Goal: Transaction & Acquisition: Purchase product/service

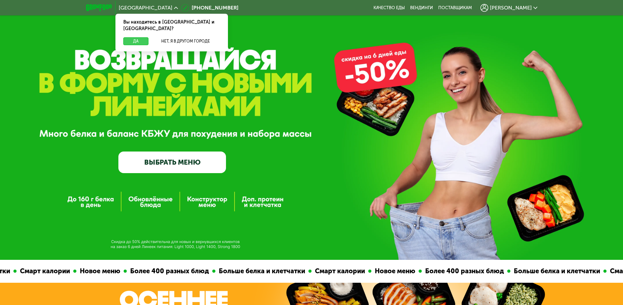
click at [139, 37] on button "Да" at bounding box center [135, 41] width 25 height 8
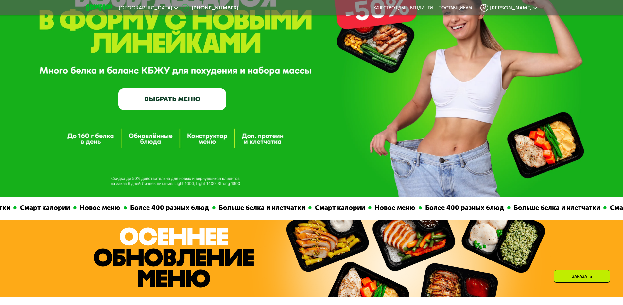
scroll to position [98, 0]
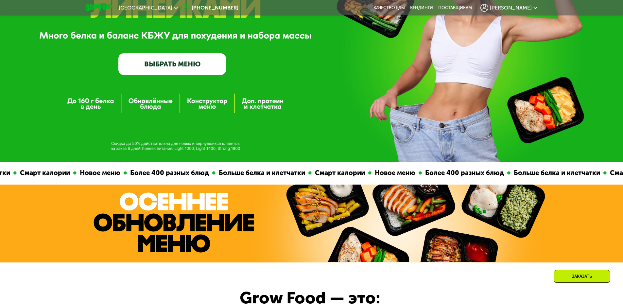
click at [174, 60] on link "ВЫБРАТЬ МЕНЮ" at bounding box center [172, 64] width 108 height 22
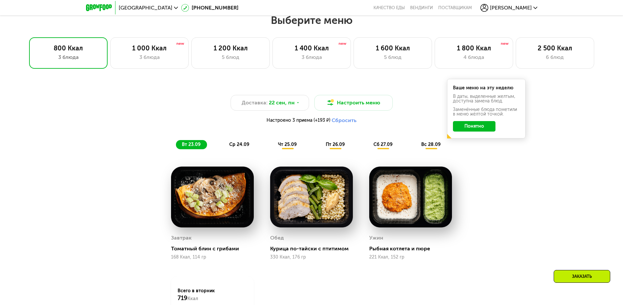
scroll to position [520, 0]
click at [568, 51] on div "2 500 Ккал" at bounding box center [554, 48] width 65 height 8
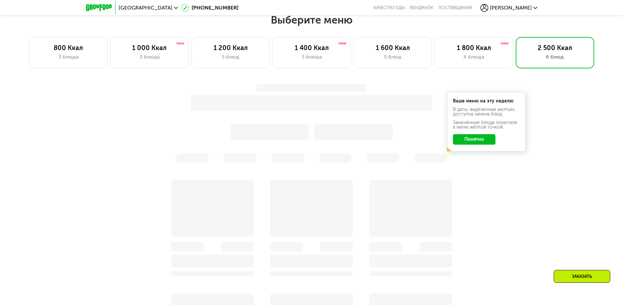
click at [479, 143] on button "Понятно" at bounding box center [474, 139] width 43 height 10
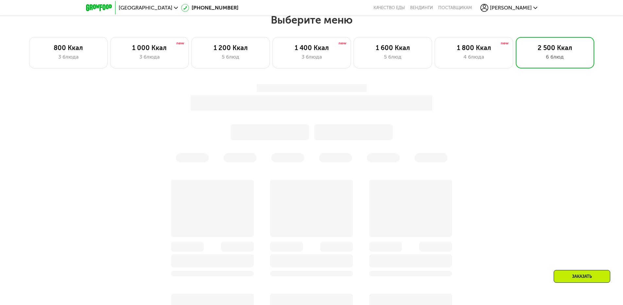
click at [555, 124] on div "Заказать" at bounding box center [311, 292] width 623 height 434
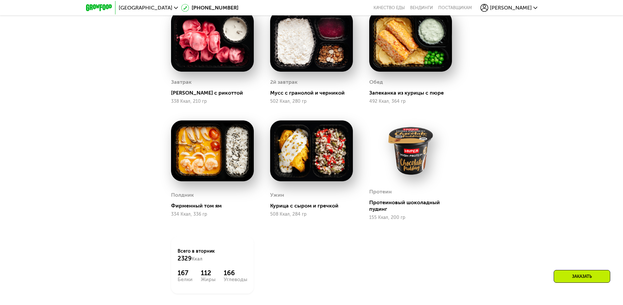
scroll to position [488, 0]
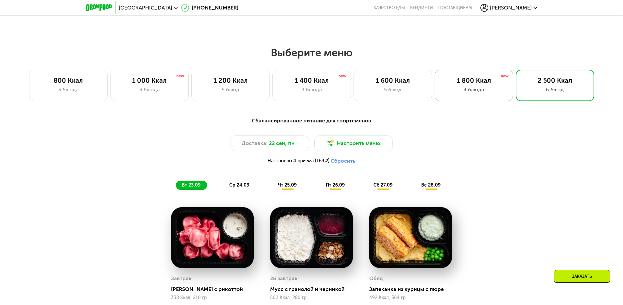
click at [471, 84] on div "1 800 Ккал" at bounding box center [473, 81] width 65 height 8
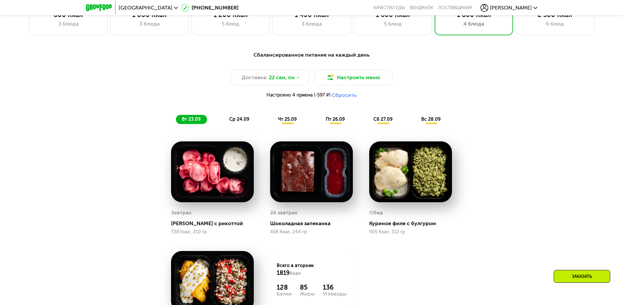
scroll to position [553, 0]
click at [241, 122] on span "ср 24.09" at bounding box center [239, 120] width 20 height 6
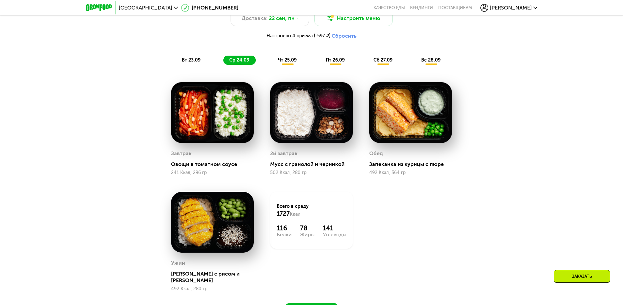
scroll to position [618, 0]
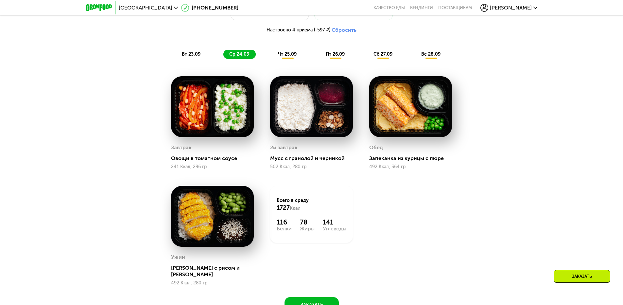
click at [211, 131] on div "Завтрак Овощи в томатном соусе 241 Ккал, 296 гр" at bounding box center [212, 122] width 83 height 93
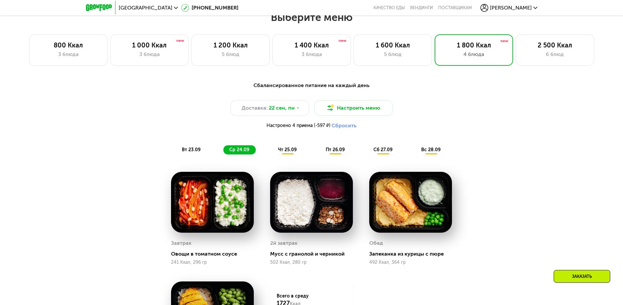
scroll to position [520, 0]
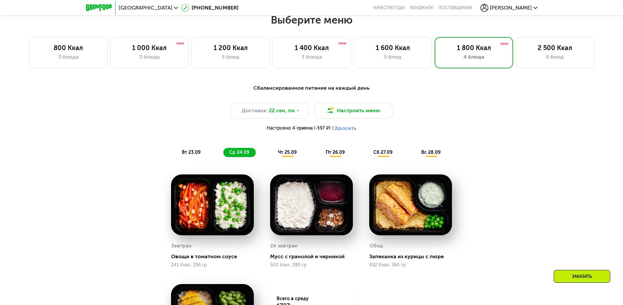
click at [287, 154] on span "чт 25.09" at bounding box center [287, 152] width 19 height 6
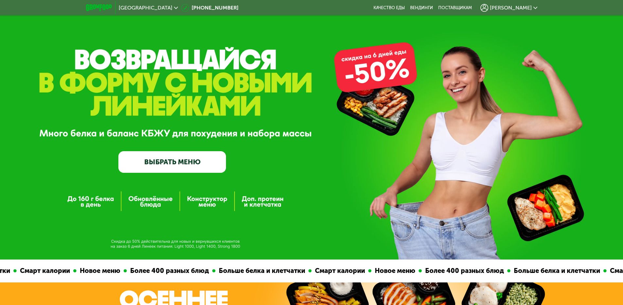
scroll to position [0, 0]
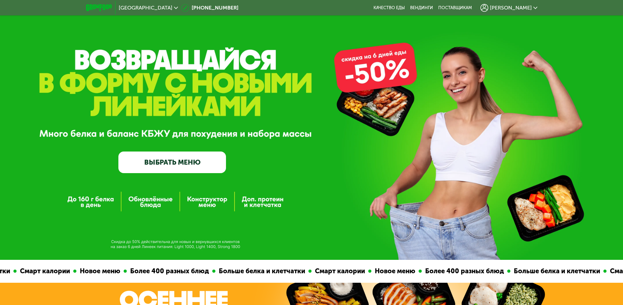
click at [195, 164] on link "ВЫБРАТЬ МЕНЮ" at bounding box center [172, 162] width 108 height 22
click at [186, 163] on link "ВЫБРАТЬ МЕНЮ" at bounding box center [172, 162] width 108 height 22
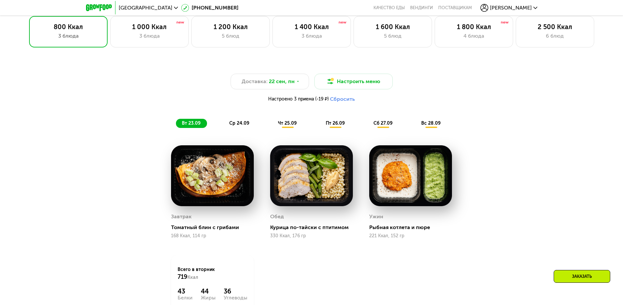
scroll to position [553, 0]
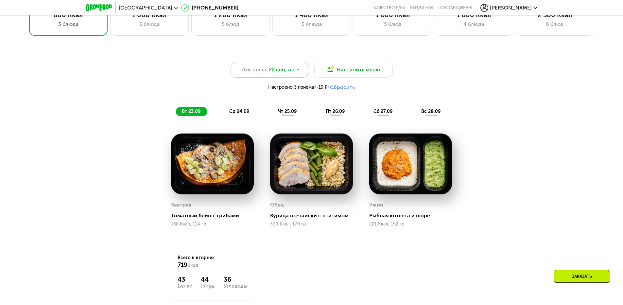
click at [286, 72] on span "22 сен, пн" at bounding box center [282, 70] width 26 height 8
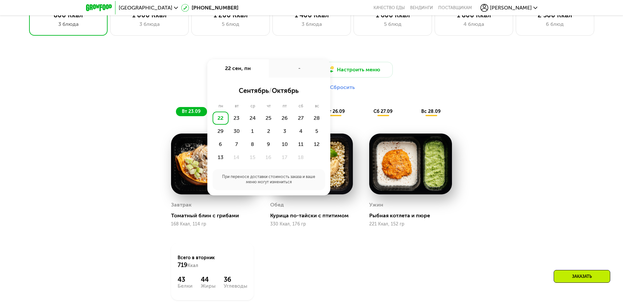
click at [286, 72] on div "-" at bounding box center [299, 68] width 61 height 18
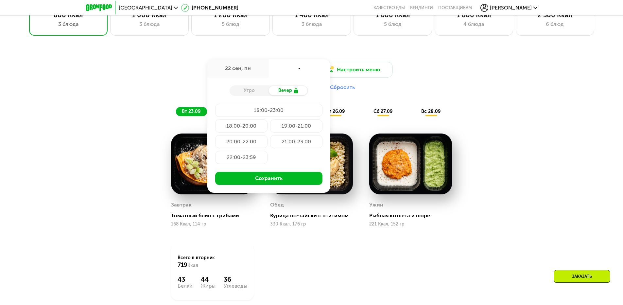
click at [449, 75] on div "Доставка: 22 сен, пн 22 сен, пн - Утро Вечер 18:00-23:00 18:00-20:00 19:00-21:0…" at bounding box center [311, 78] width 387 height 32
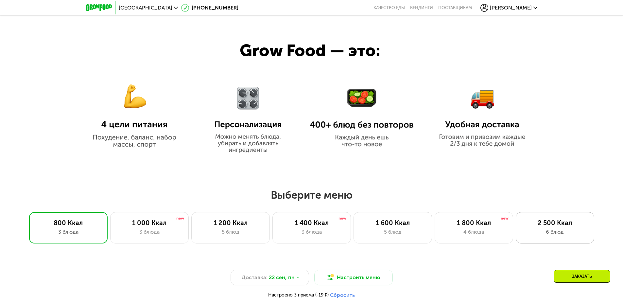
scroll to position [357, 0]
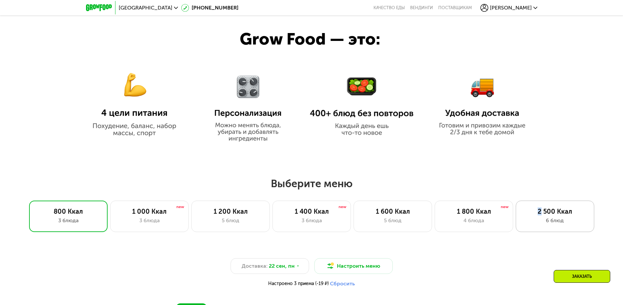
click at [540, 212] on div "2 500 Ккал" at bounding box center [554, 211] width 65 height 8
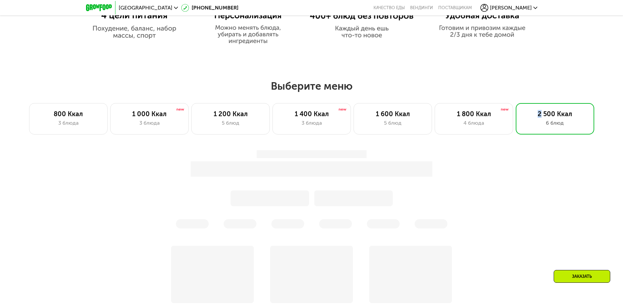
scroll to position [455, 0]
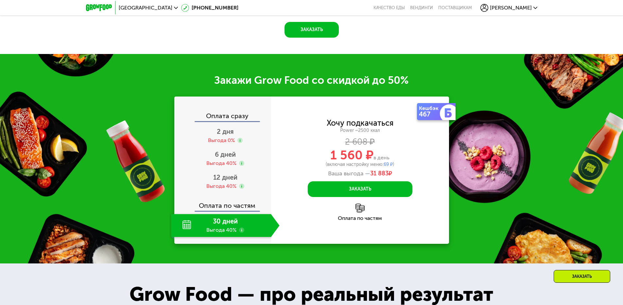
scroll to position [978, 0]
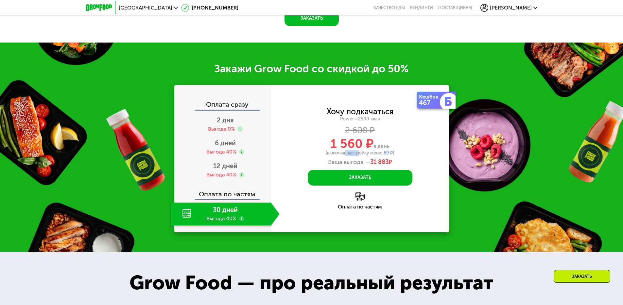
drag, startPoint x: 347, startPoint y: 155, endPoint x: 354, endPoint y: 155, distance: 7.5
click at [354, 155] on div "(включая настройку меню: 69 ₽ )" at bounding box center [360, 153] width 178 height 5
click at [337, 155] on div "(включая настройку меню: 69 ₽ )" at bounding box center [360, 153] width 178 height 5
drag, startPoint x: 333, startPoint y: 146, endPoint x: 371, endPoint y: 145, distance: 38.9
click at [371, 145] on span "1 560 ₽" at bounding box center [351, 143] width 43 height 15
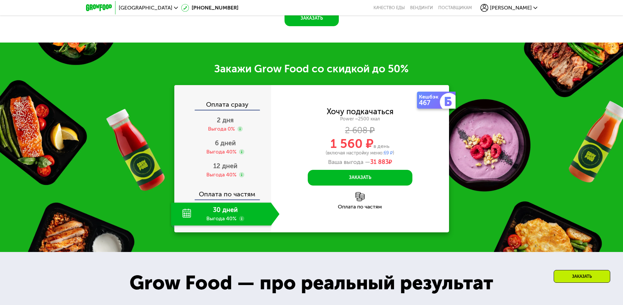
click at [394, 144] on div "1 560 ₽ в день" at bounding box center [360, 143] width 178 height 12
click at [225, 225] on div "30 дней Выгода 40%" at bounding box center [221, 213] width 100 height 23
click at [230, 214] on div "30 дней Выгода 40%" at bounding box center [221, 213] width 100 height 23
drag, startPoint x: 333, startPoint y: 145, endPoint x: 373, endPoint y: 143, distance: 40.9
click at [373, 143] on div "1 560 ₽ в день" at bounding box center [360, 143] width 178 height 12
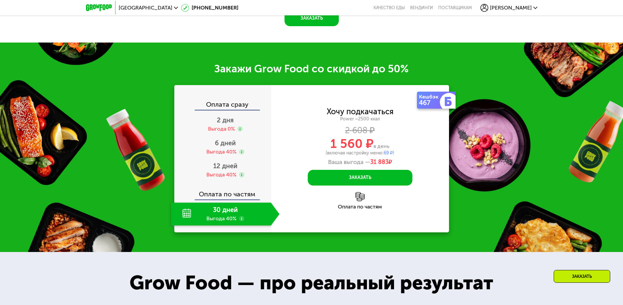
click at [394, 145] on div "1 560 ₽ в день" at bounding box center [360, 143] width 178 height 12
click at [235, 123] on div "2 дня Выгода 0%" at bounding box center [225, 124] width 109 height 23
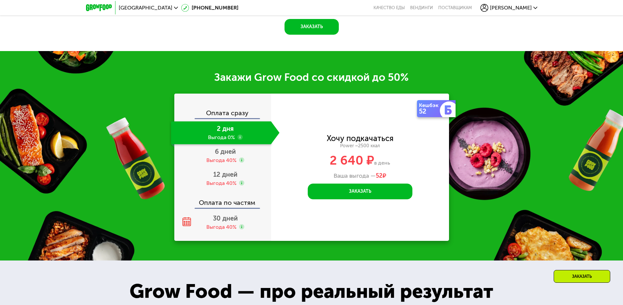
scroll to position [986, 0]
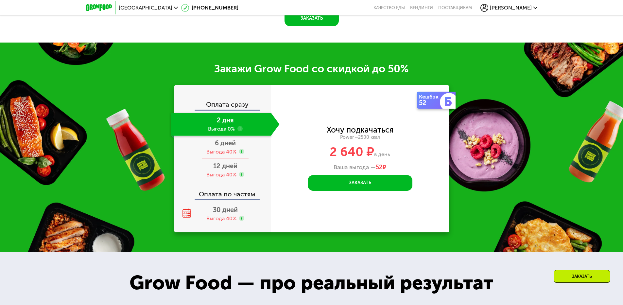
click at [217, 150] on div "Выгода 40%" at bounding box center [221, 151] width 30 height 7
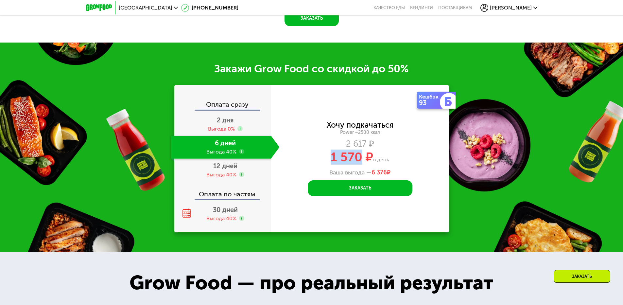
drag, startPoint x: 358, startPoint y: 156, endPoint x: 369, endPoint y: 157, distance: 11.5
click at [369, 157] on div "1 570 ₽ в день" at bounding box center [360, 157] width 178 height 12
click at [223, 169] on span "12 дней" at bounding box center [225, 166] width 24 height 8
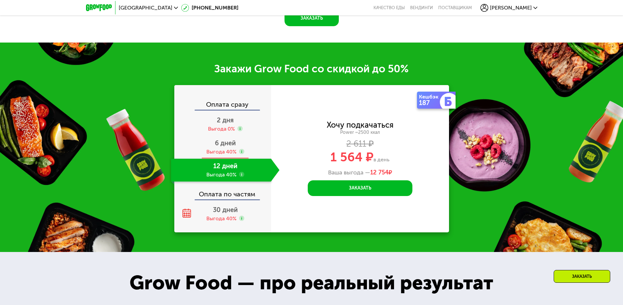
click at [224, 148] on div "6 дней Выгода 40%" at bounding box center [225, 147] width 109 height 23
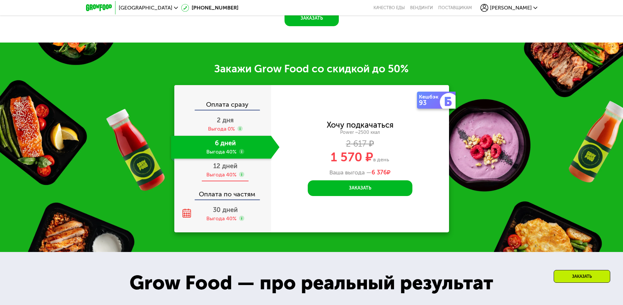
click at [221, 172] on div "12 дней Выгода 40%" at bounding box center [225, 170] width 109 height 23
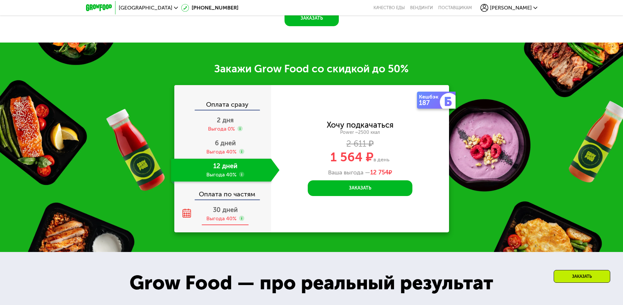
click at [220, 206] on div "30 дней Выгода 40%" at bounding box center [225, 213] width 109 height 23
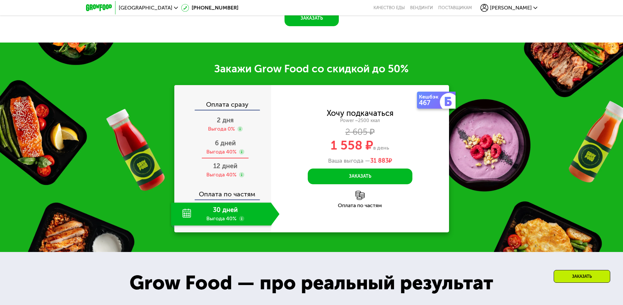
scroll to position [978, 0]
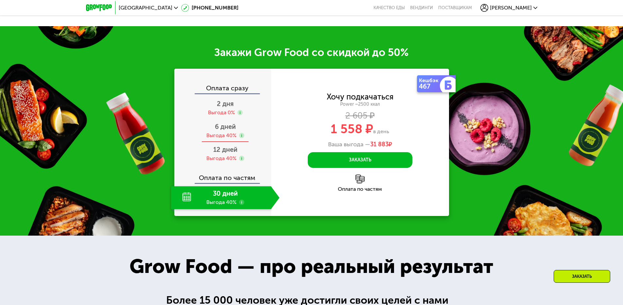
click at [229, 130] on span "6 дней" at bounding box center [225, 127] width 21 height 8
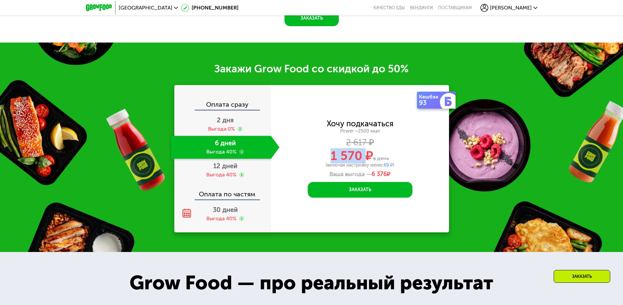
drag, startPoint x: 328, startPoint y: 155, endPoint x: 369, endPoint y: 156, distance: 41.2
click at [369, 156] on div "1 570 ₽ в день" at bounding box center [360, 155] width 178 height 12
click at [384, 158] on span "в день" at bounding box center [381, 158] width 16 height 6
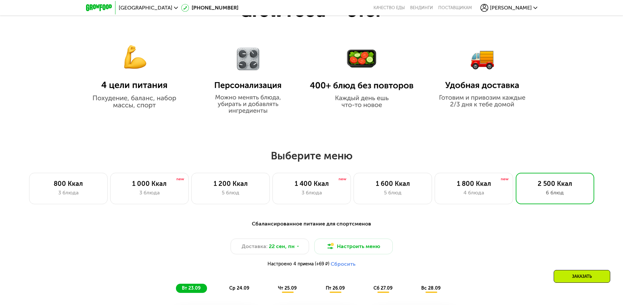
scroll to position [357, 0]
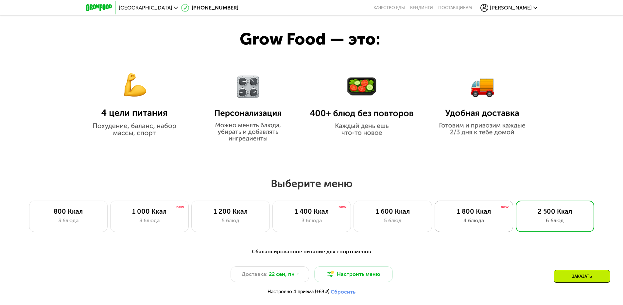
click at [477, 206] on div "1 800 Ккал 4 блюда" at bounding box center [474, 215] width 78 height 31
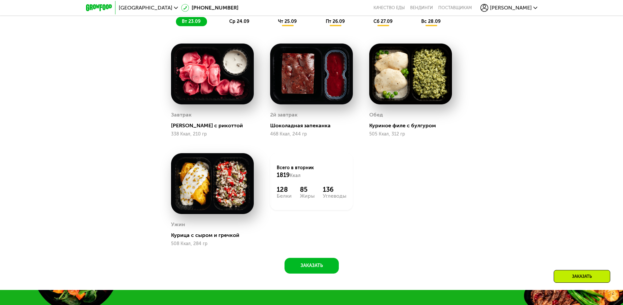
scroll to position [880, 0]
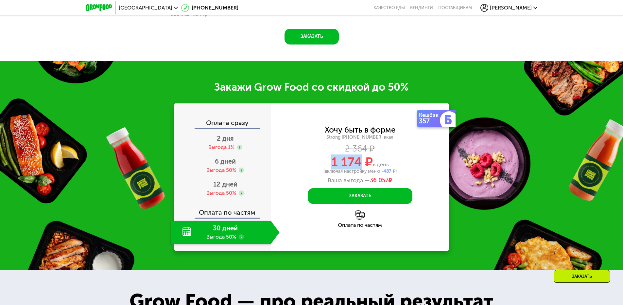
drag, startPoint x: 328, startPoint y: 163, endPoint x: 359, endPoint y: 159, distance: 31.4
click at [359, 159] on div "1 174 ₽ в день" at bounding box center [360, 162] width 178 height 12
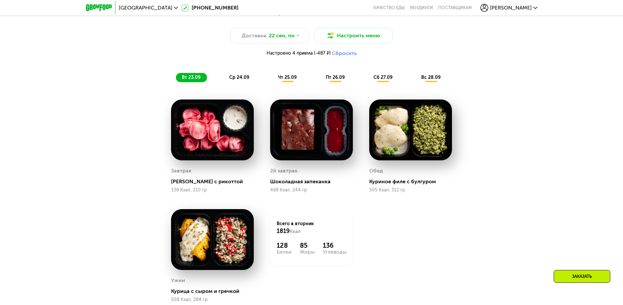
scroll to position [455, 0]
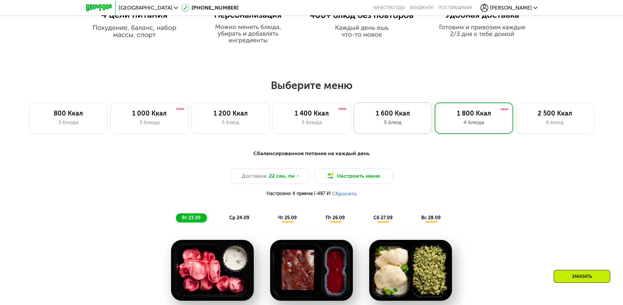
click at [419, 117] on div "1 600 Ккал" at bounding box center [392, 113] width 65 height 8
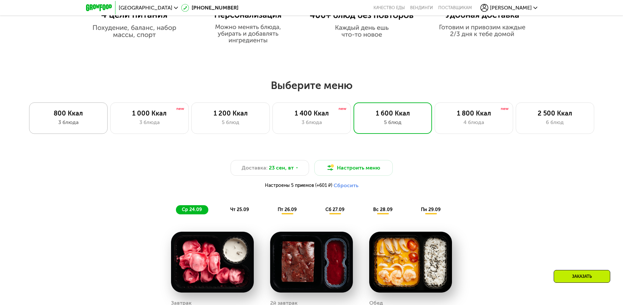
click at [89, 115] on div "800 Ккал" at bounding box center [68, 113] width 65 height 8
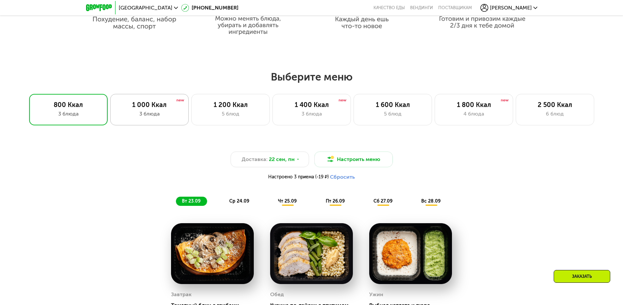
scroll to position [520, 0]
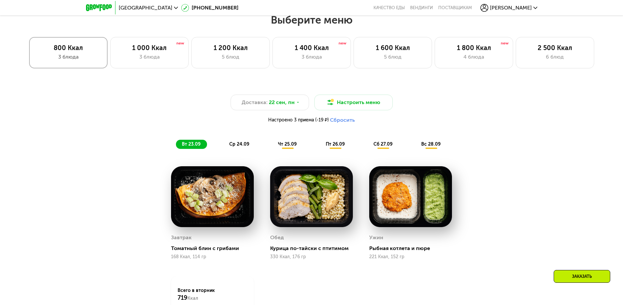
click at [70, 51] on div "800 Ккал" at bounding box center [68, 48] width 65 height 8
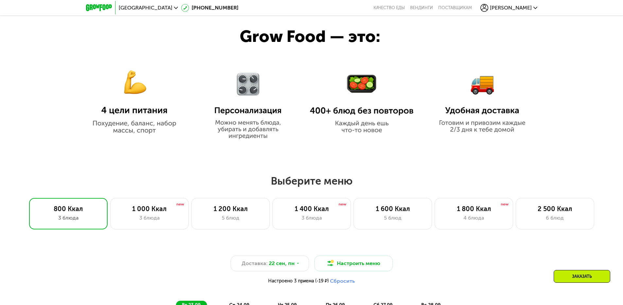
scroll to position [357, 0]
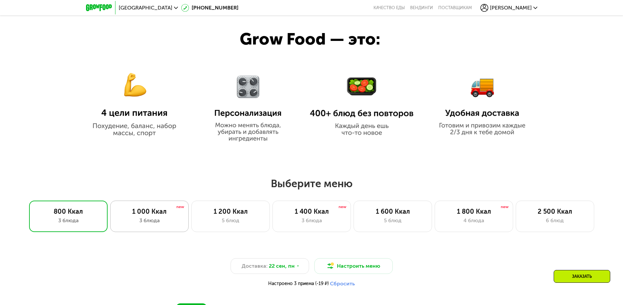
click at [169, 217] on div "1 000 Ккал 3 блюда" at bounding box center [149, 215] width 78 height 31
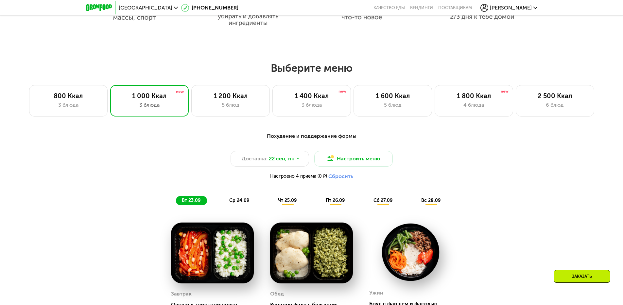
scroll to position [291, 0]
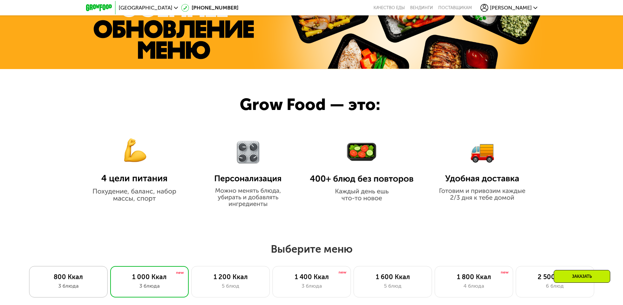
click at [73, 288] on div "3 блюда" at bounding box center [68, 286] width 65 height 8
click at [83, 278] on div "800 Ккал" at bounding box center [68, 277] width 65 height 8
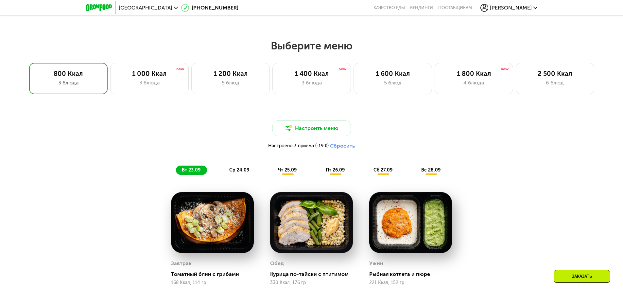
scroll to position [422, 0]
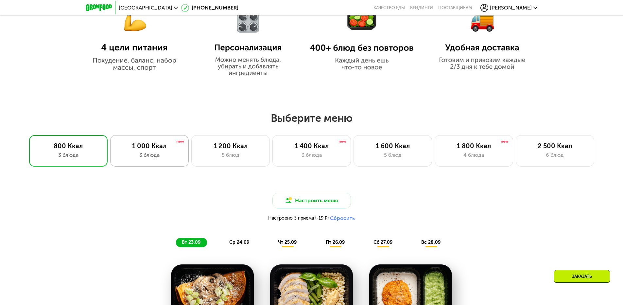
click at [133, 163] on div "1 000 Ккал 3 блюда" at bounding box center [149, 150] width 78 height 31
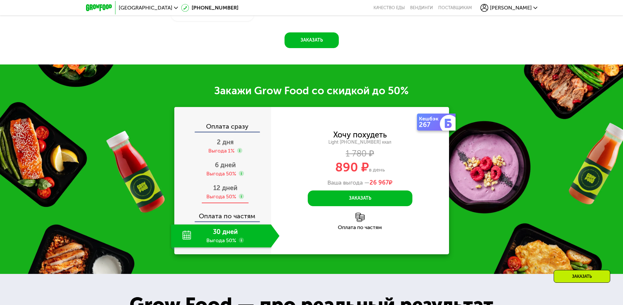
scroll to position [847, 0]
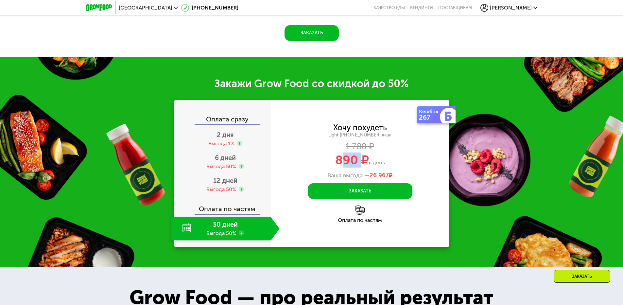
drag, startPoint x: 342, startPoint y: 161, endPoint x: 363, endPoint y: 160, distance: 20.6
click at [363, 160] on span "890 ₽" at bounding box center [352, 159] width 34 height 15
click at [369, 161] on span "в день" at bounding box center [377, 162] width 16 height 6
click at [340, 158] on span "890 ₽" at bounding box center [352, 159] width 34 height 15
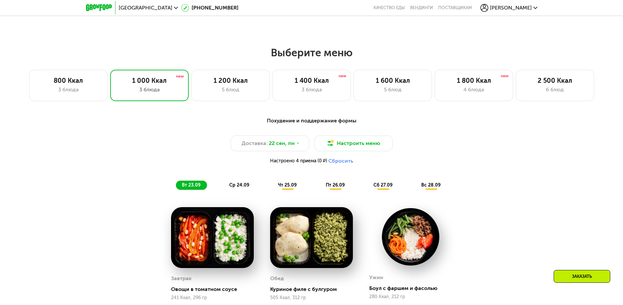
scroll to position [389, 0]
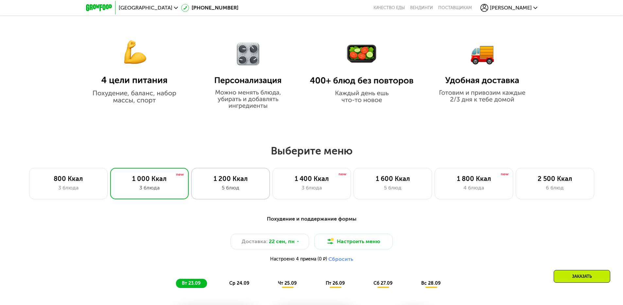
click at [231, 179] on div "1 200 Ккал" at bounding box center [230, 179] width 65 height 8
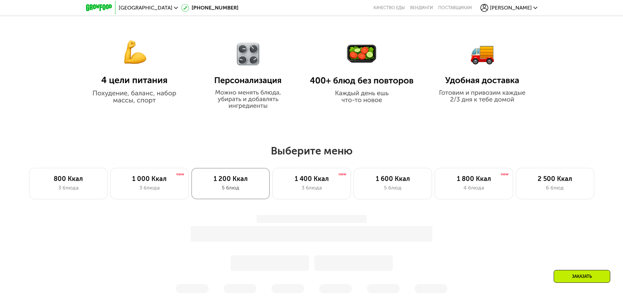
click at [227, 180] on div "1 200 Ккал" at bounding box center [230, 179] width 65 height 8
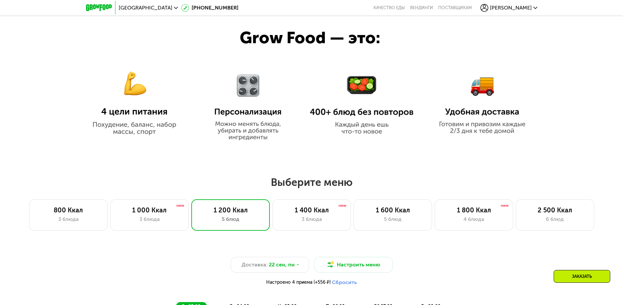
scroll to position [357, 0]
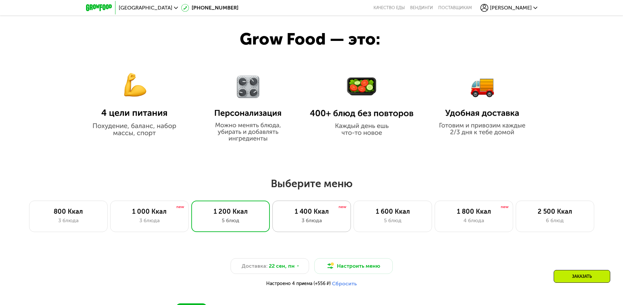
click at [319, 217] on div "1 400 Ккал 3 блюда" at bounding box center [311, 215] width 78 height 31
